Goal: Find specific page/section: Find specific page/section

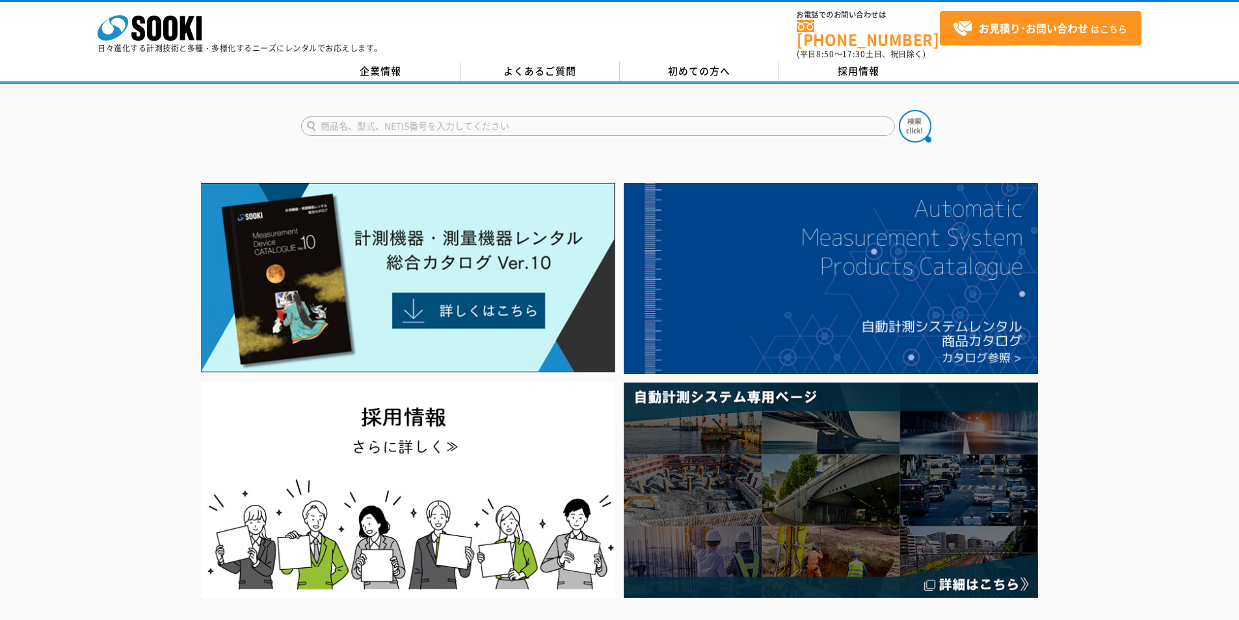
click at [407, 116] on input "text" at bounding box center [598, 126] width 594 height 20
type input "DE"
click at [899, 110] on button at bounding box center [915, 126] width 33 height 33
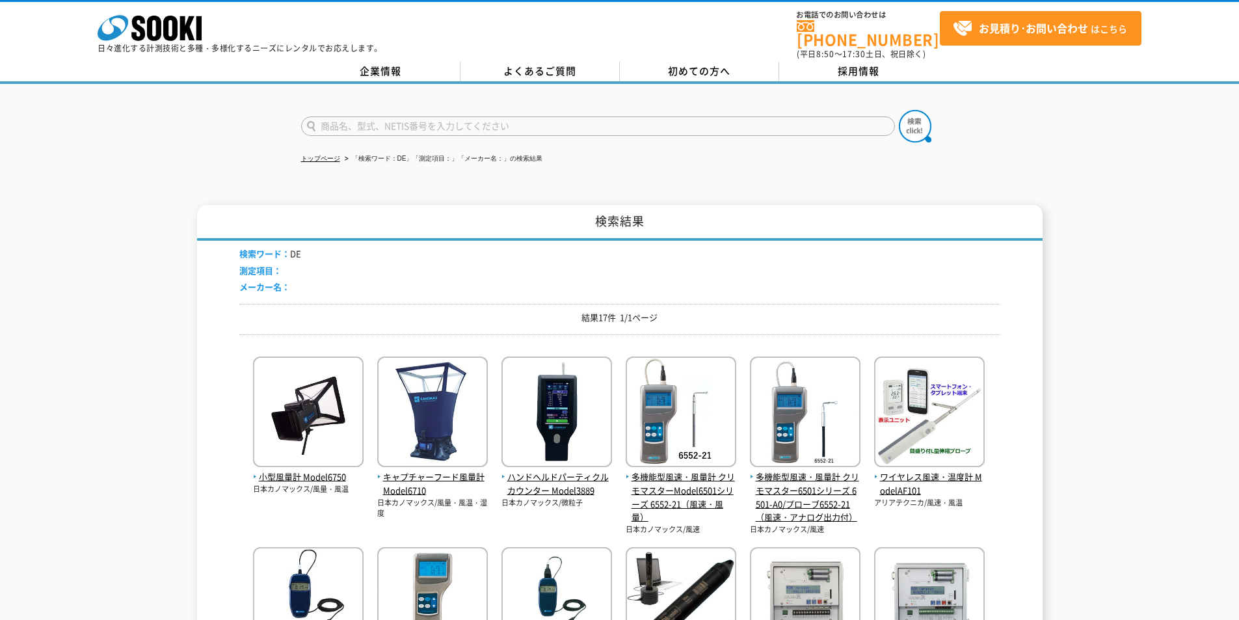
click at [325, 126] on input "text" at bounding box center [598, 126] width 594 height 20
type input "２DE"
click at [899, 110] on button at bounding box center [915, 126] width 33 height 33
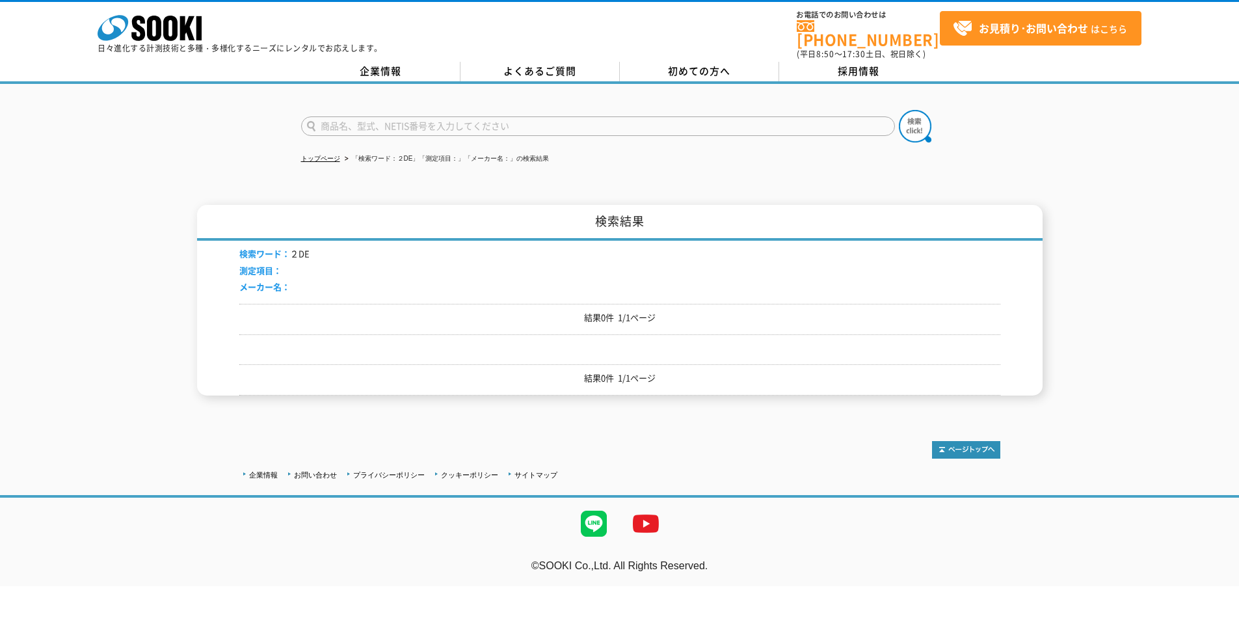
click at [332, 128] on form at bounding box center [620, 128] width 638 height 36
click at [334, 120] on input "text" at bounding box center [598, 126] width 594 height 20
type input "2DE"
click at [899, 110] on button at bounding box center [915, 126] width 33 height 33
click at [429, 120] on input "text" at bounding box center [598, 126] width 594 height 20
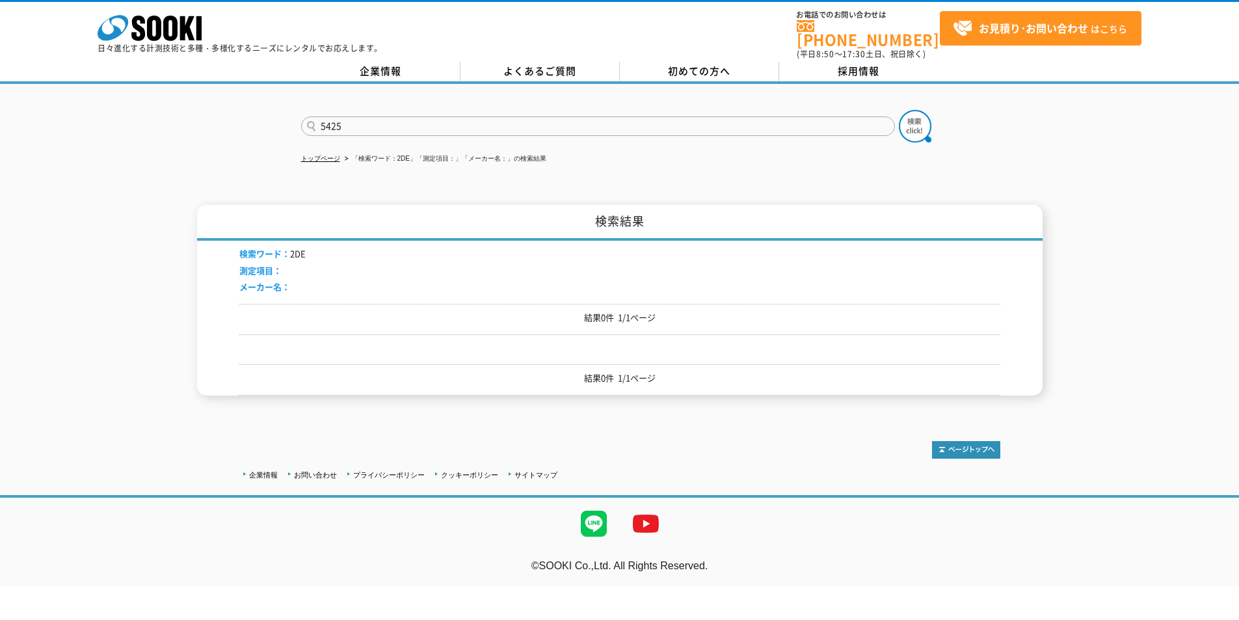
type input "5425"
click at [899, 110] on button at bounding box center [915, 126] width 33 height 33
